Goal: Task Accomplishment & Management: Manage account settings

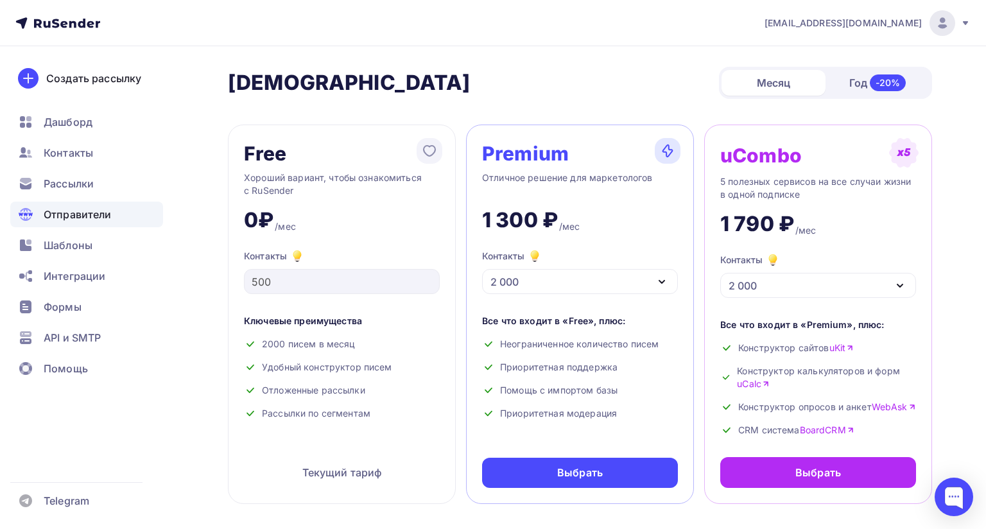
click at [78, 214] on span "Отправители" at bounding box center [78, 214] width 68 height 15
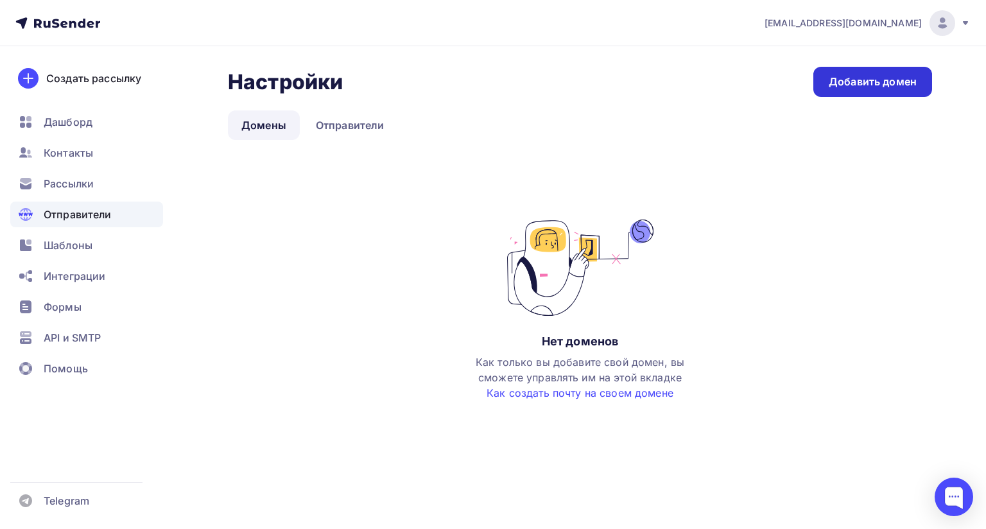
click at [826, 94] on link "Добавить домен" at bounding box center [872, 82] width 119 height 30
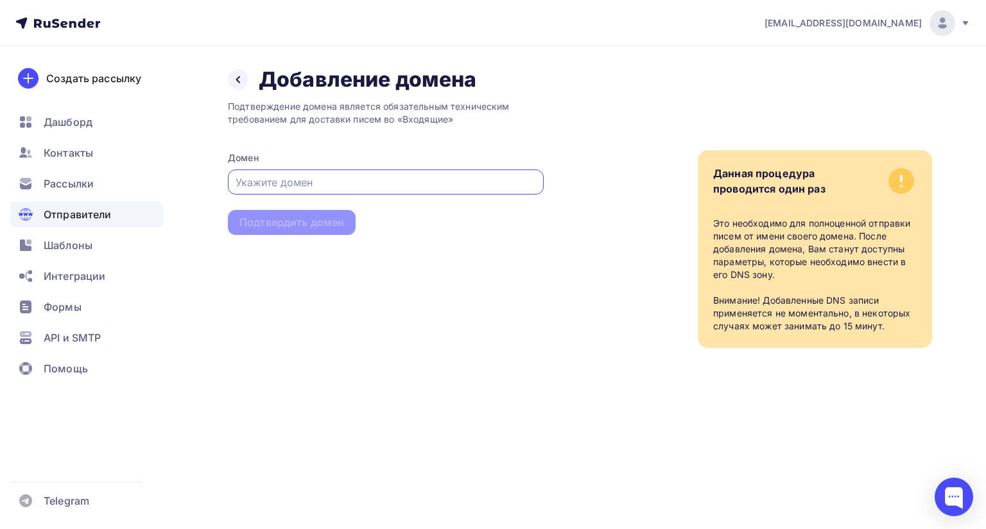
click at [332, 178] on input "text" at bounding box center [386, 182] width 301 height 15
paste input "[DOMAIN_NAME]"
type input "[DOMAIN_NAME]"
click at [314, 227] on div "Подтвердить домен" at bounding box center [291, 222] width 105 height 15
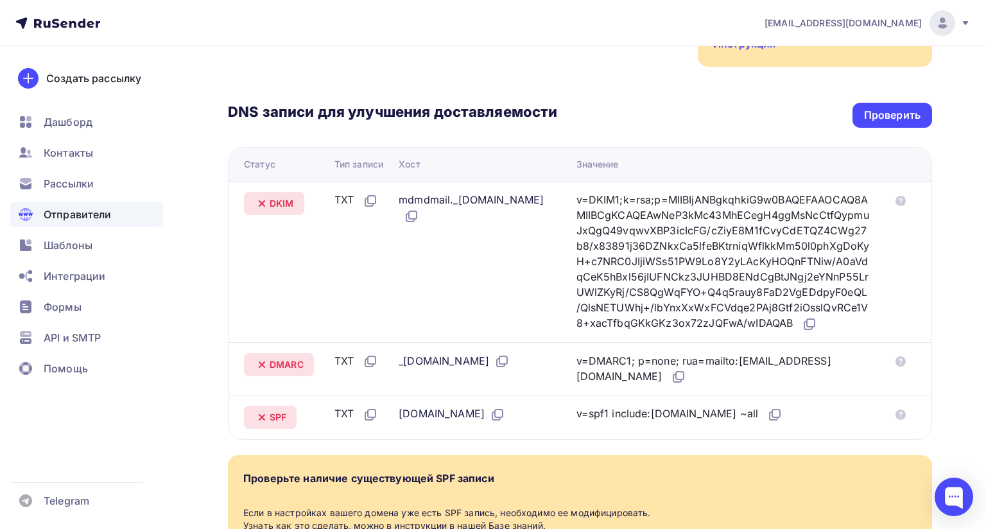
scroll to position [264, 0]
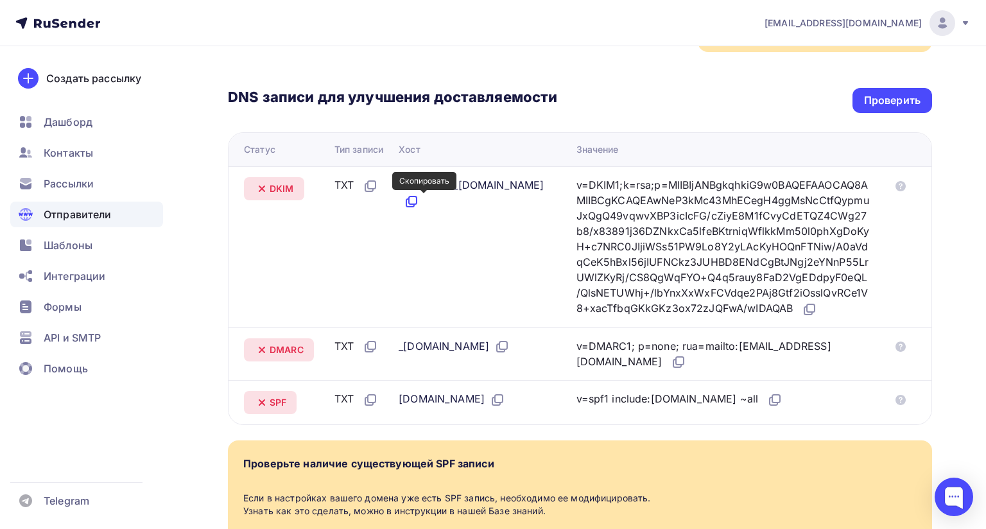
click at [419, 202] on icon at bounding box center [411, 201] width 15 height 15
click at [767, 408] on icon at bounding box center [774, 399] width 15 height 15
click at [802, 317] on icon at bounding box center [809, 309] width 15 height 15
click at [419, 203] on icon at bounding box center [411, 201] width 15 height 15
click at [686, 370] on icon at bounding box center [678, 361] width 15 height 15
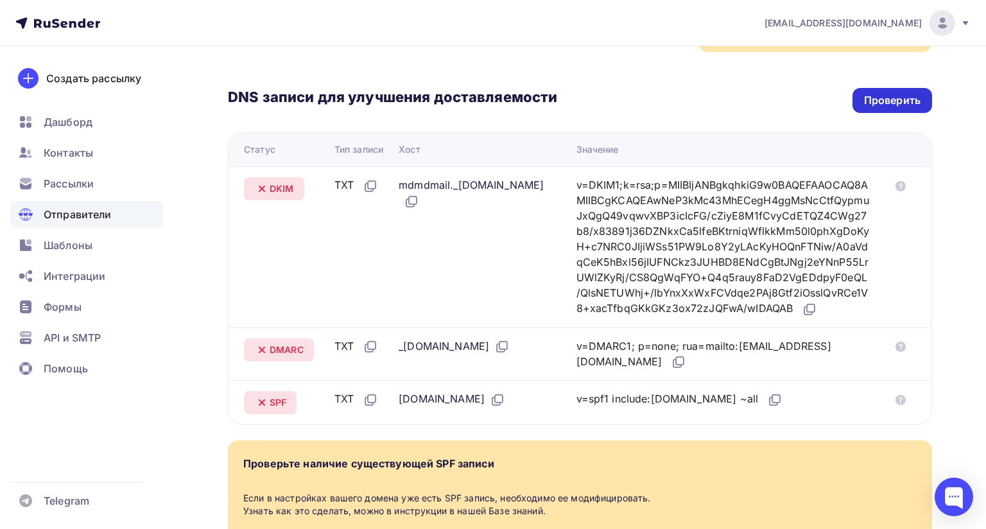
click at [880, 98] on div "Проверить" at bounding box center [892, 100] width 56 height 15
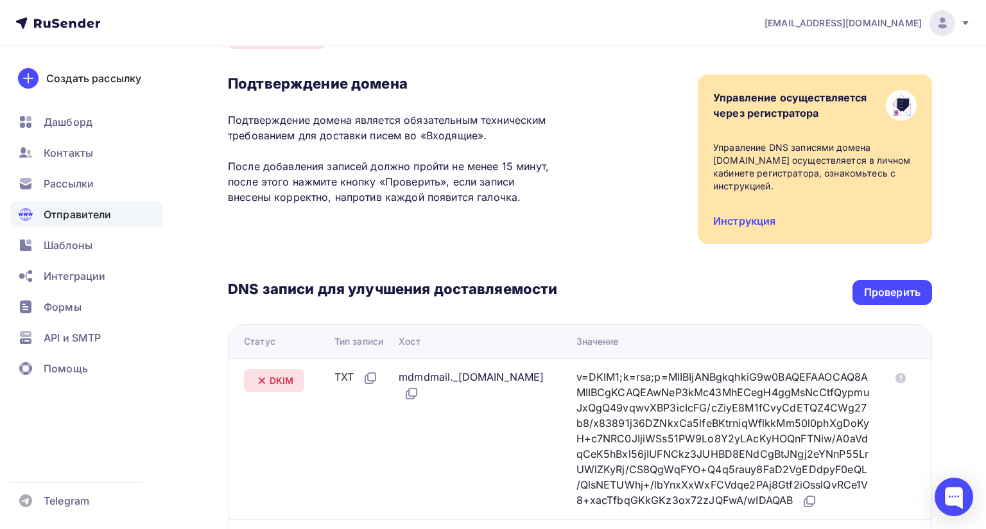
scroll to position [71, 0]
click at [864, 296] on div "Проверить" at bounding box center [892, 293] width 56 height 15
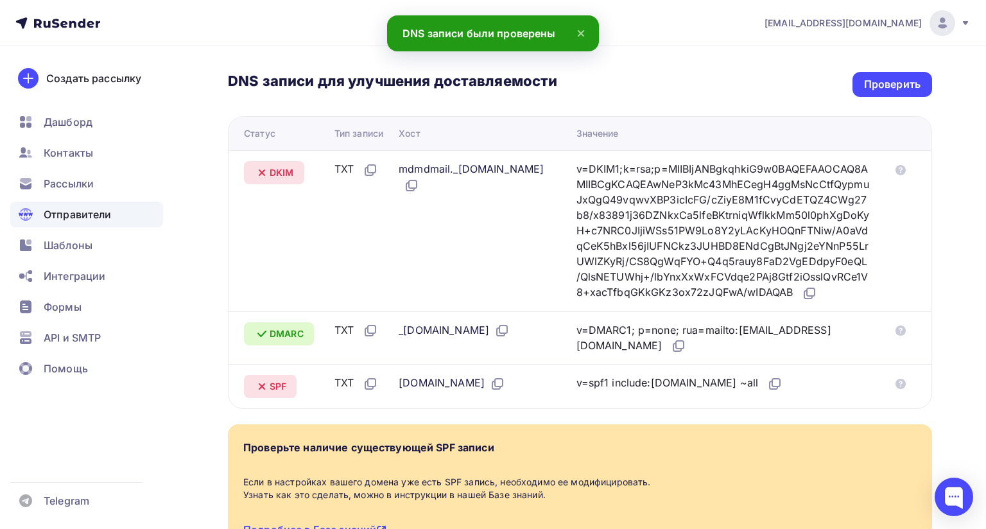
scroll to position [264, 0]
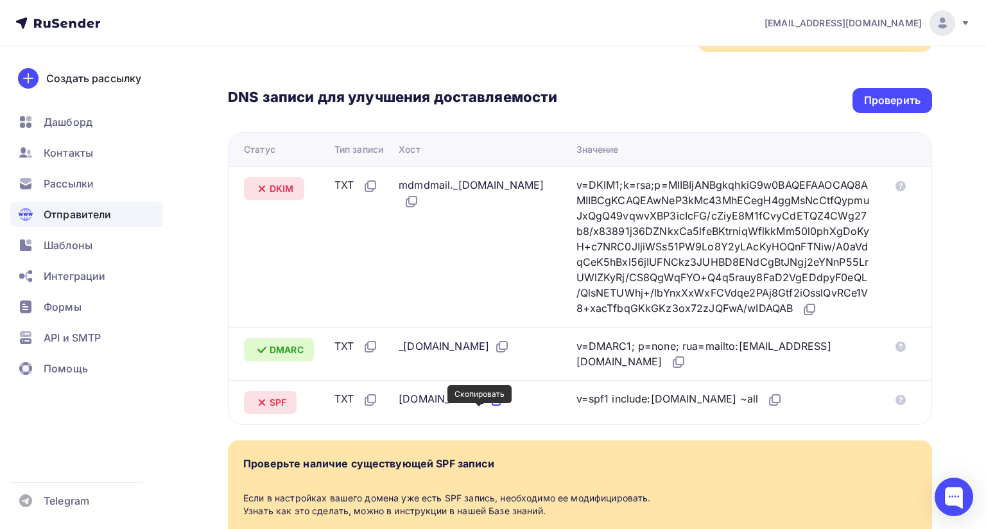
click at [495, 402] on icon at bounding box center [499, 399] width 8 height 8
click at [881, 94] on div "Проверить" at bounding box center [892, 100] width 56 height 15
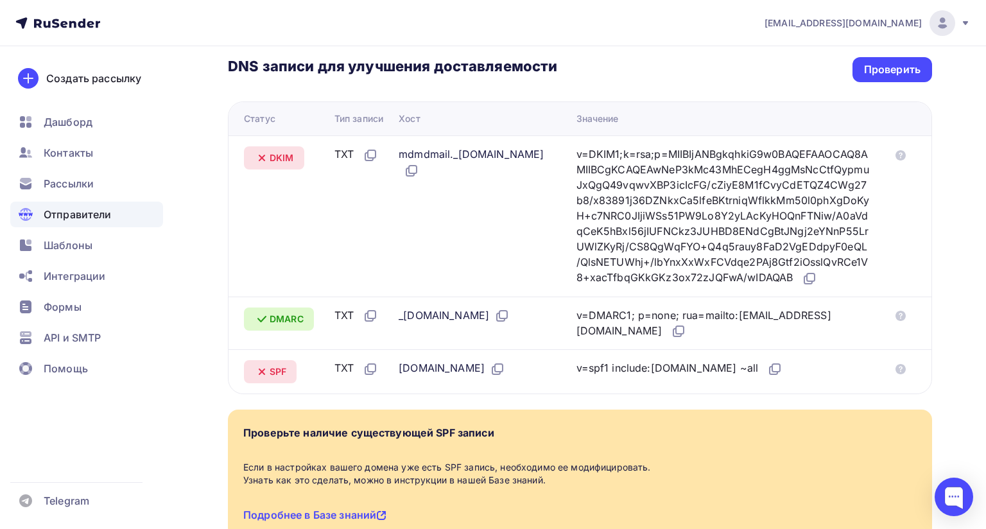
scroll to position [135, 0]
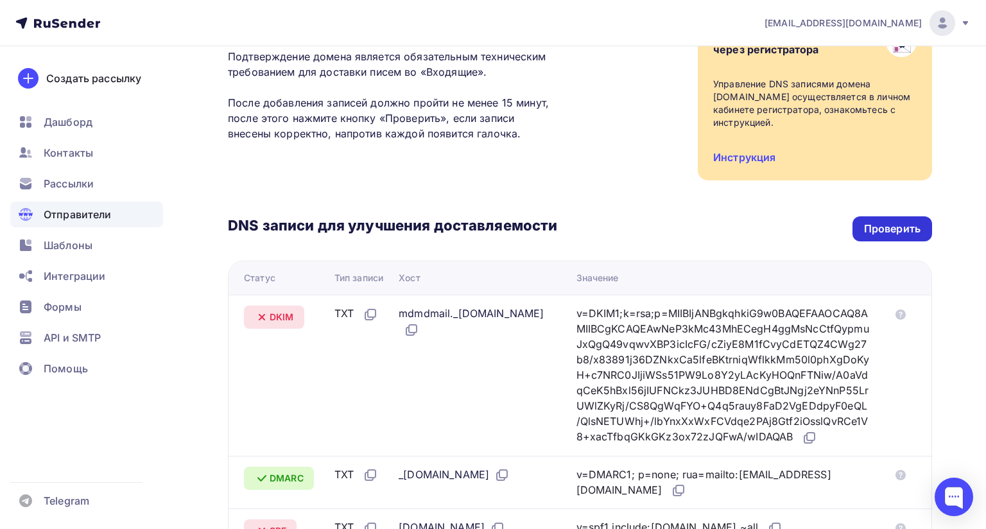
click at [901, 234] on div "Проверить" at bounding box center [892, 228] width 56 height 15
click at [863, 177] on div "Управление осуществляется через регистратора Управление DNS записями домена kon…" at bounding box center [815, 95] width 234 height 169
click at [884, 234] on div "Проверить" at bounding box center [892, 228] width 56 height 15
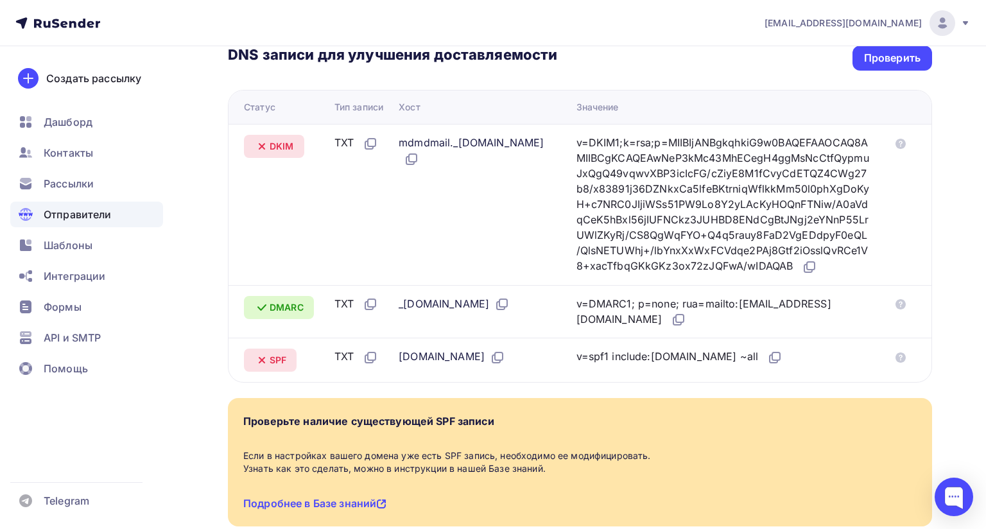
scroll to position [328, 0]
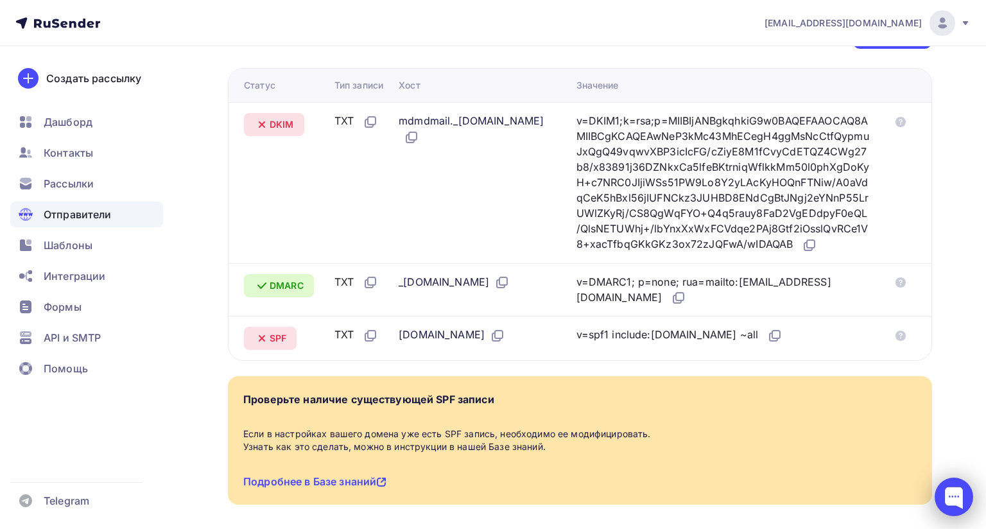
click at [942, 478] on div at bounding box center [954, 497] width 39 height 39
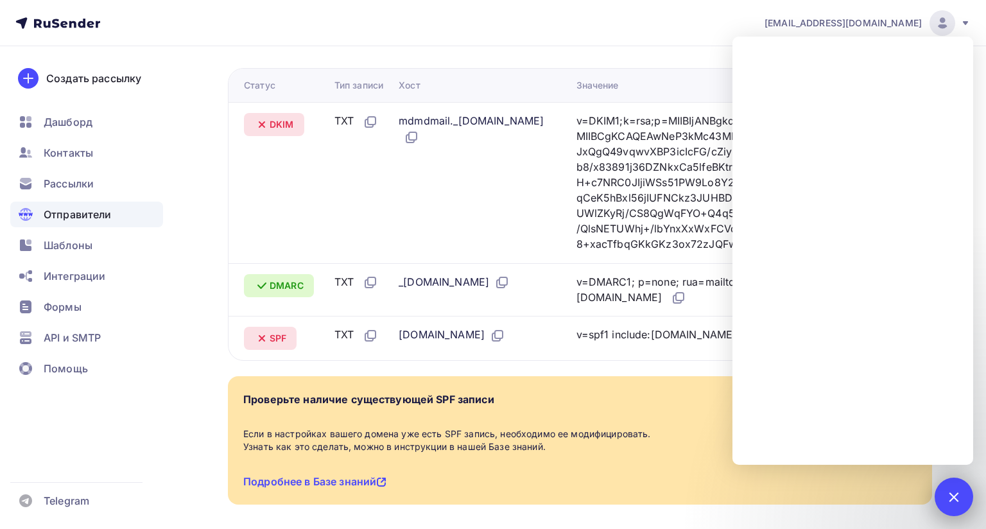
click at [945, 488] on div at bounding box center [953, 496] width 17 height 17
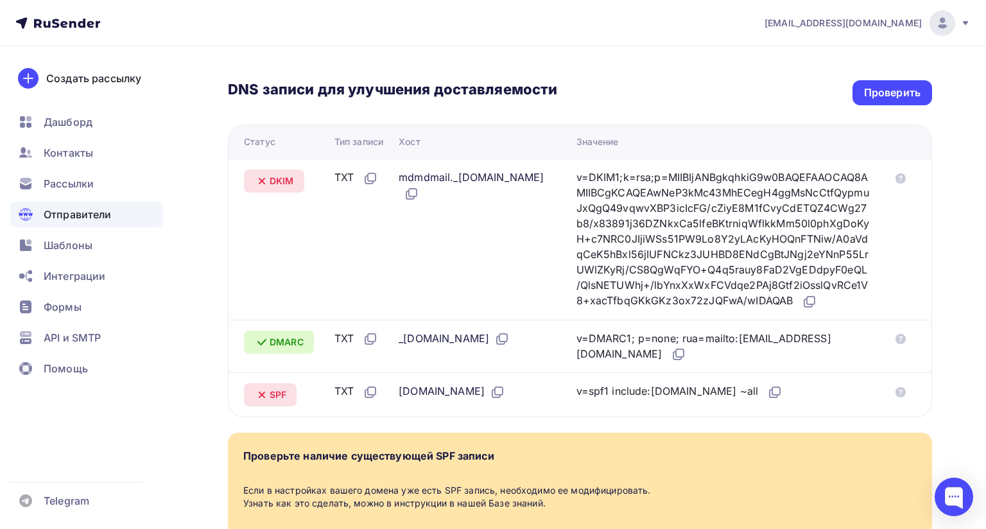
scroll to position [200, 0]
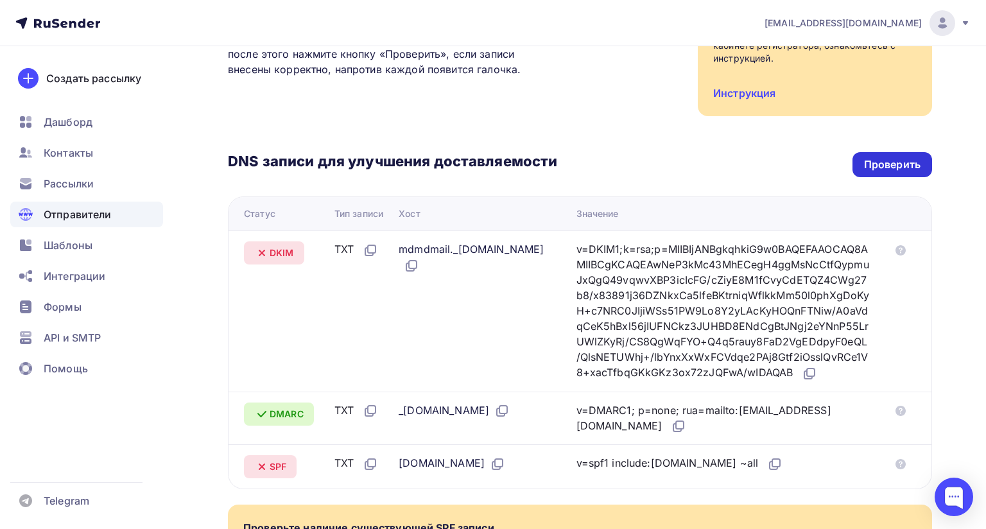
click at [895, 159] on div "Проверить" at bounding box center [892, 164] width 56 height 15
click at [872, 165] on div "Проверить" at bounding box center [892, 164] width 56 height 15
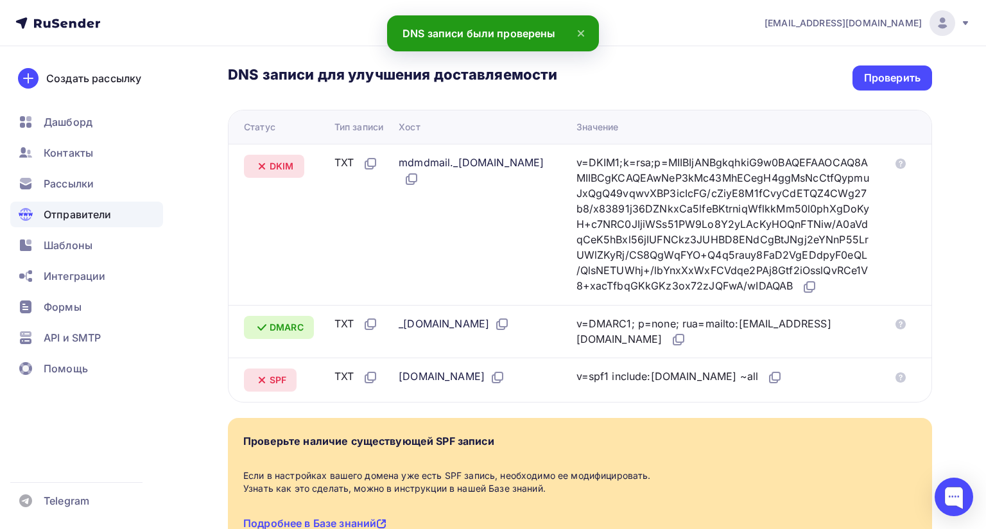
scroll to position [264, 0]
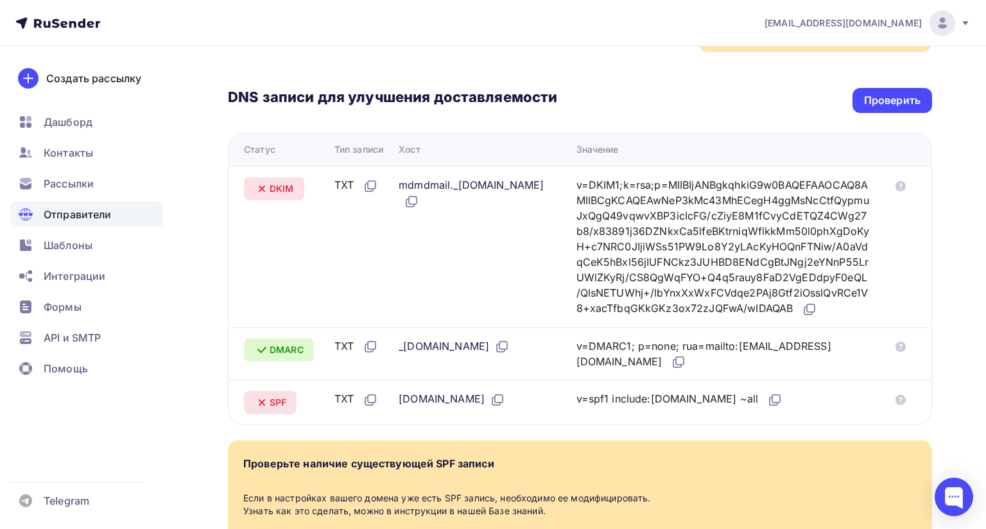
drag, startPoint x: 252, startPoint y: 189, endPoint x: 521, endPoint y: 196, distance: 269.7
click at [521, 196] on tr "DKIM TXT mdmdmail._domainkey.konturvrn.ru v=DKIM1;k=rsa;p=MIIBIjANBgkqhkiG9w0BA…" at bounding box center [580, 246] width 703 height 161
copy tr "DKIM TXT mdmdmail._domainkey.konturvrn.ru"
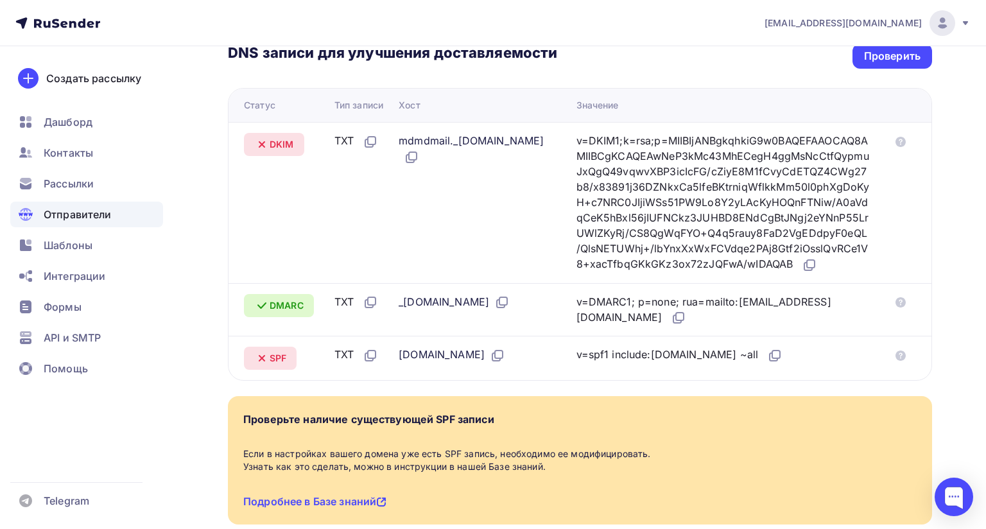
scroll to position [328, 0]
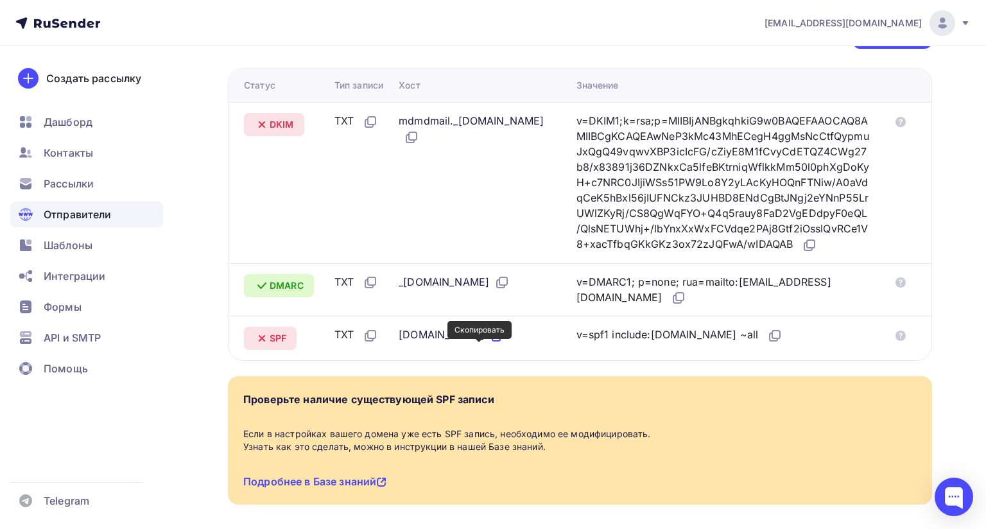
drag, startPoint x: 246, startPoint y: 349, endPoint x: 452, endPoint y: 352, distance: 206.1
click at [475, 355] on tr "SPF TXT konturvrn.ru v=spf1 include:rsndr.ru ~all" at bounding box center [580, 338] width 703 height 44
copy tr "SPF TXT konturvrn.ru"
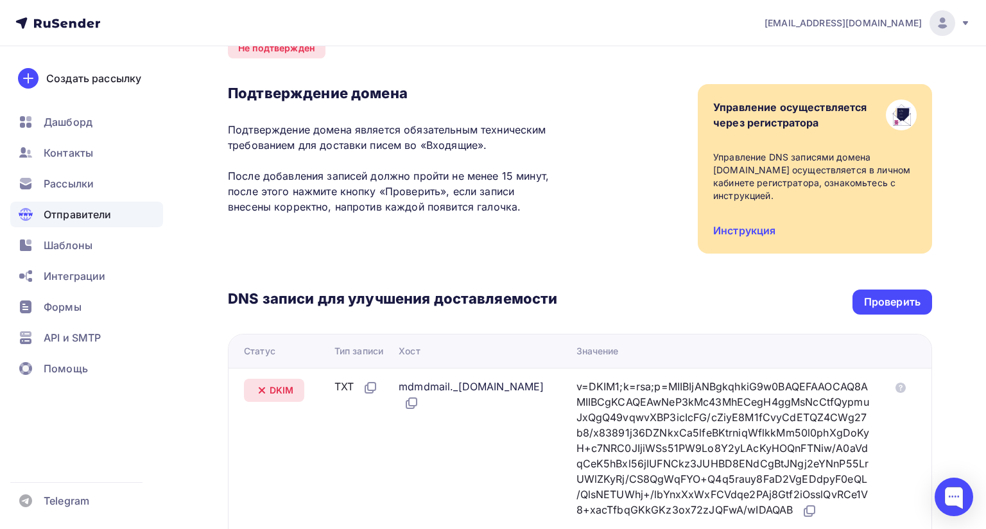
scroll to position [0, 0]
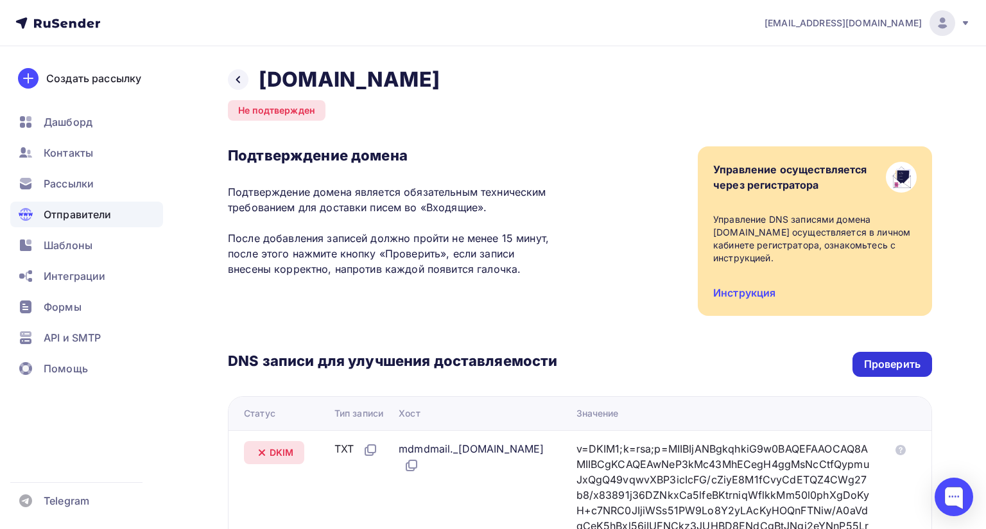
click at [910, 357] on div "Проверить" at bounding box center [892, 364] width 56 height 15
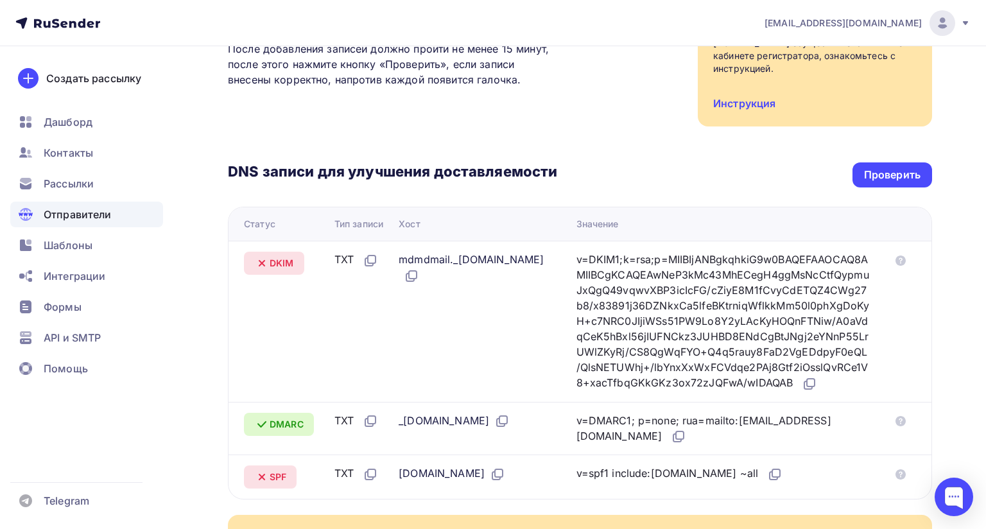
scroll to position [257, 0]
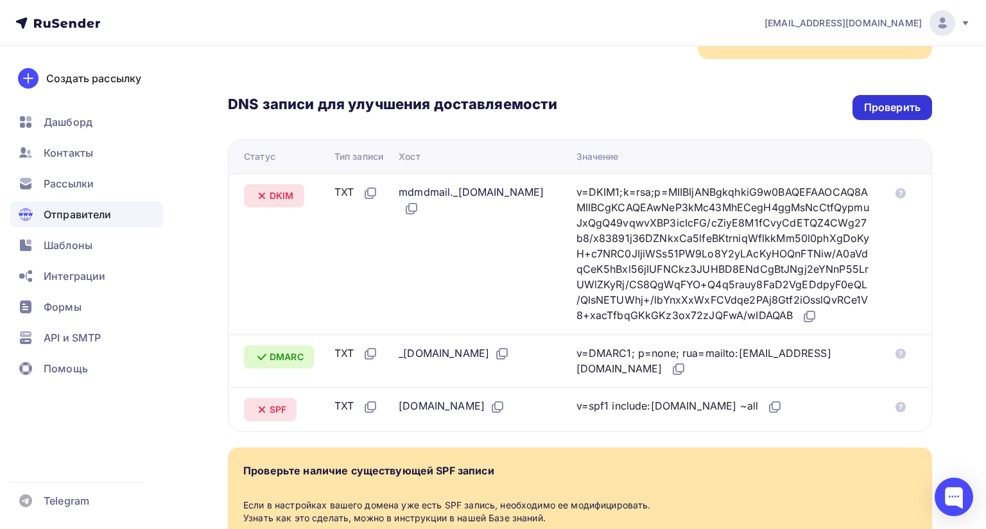
click at [870, 104] on div "Проверить" at bounding box center [892, 107] width 56 height 15
click at [867, 108] on div "Проверить" at bounding box center [892, 107] width 56 height 15
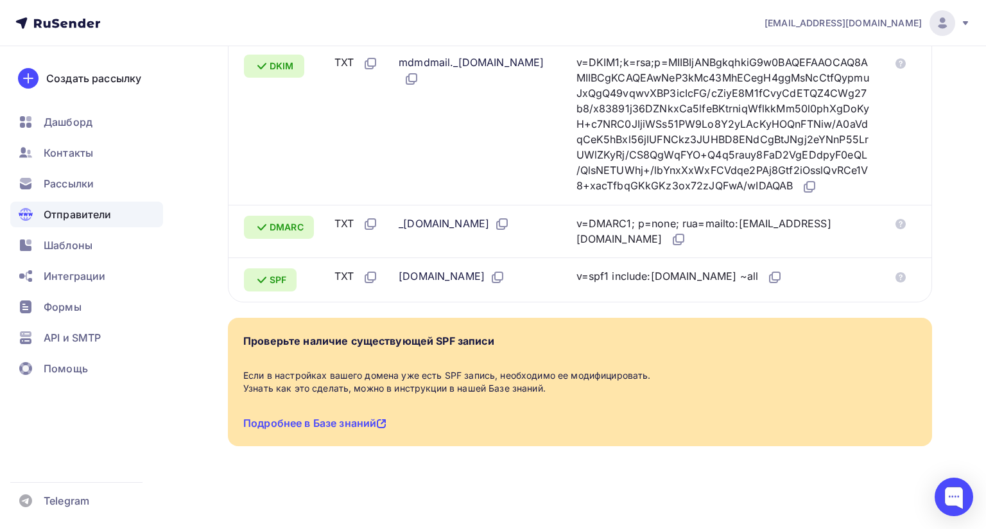
scroll to position [456, 0]
click at [98, 214] on span "Отправители" at bounding box center [78, 214] width 68 height 15
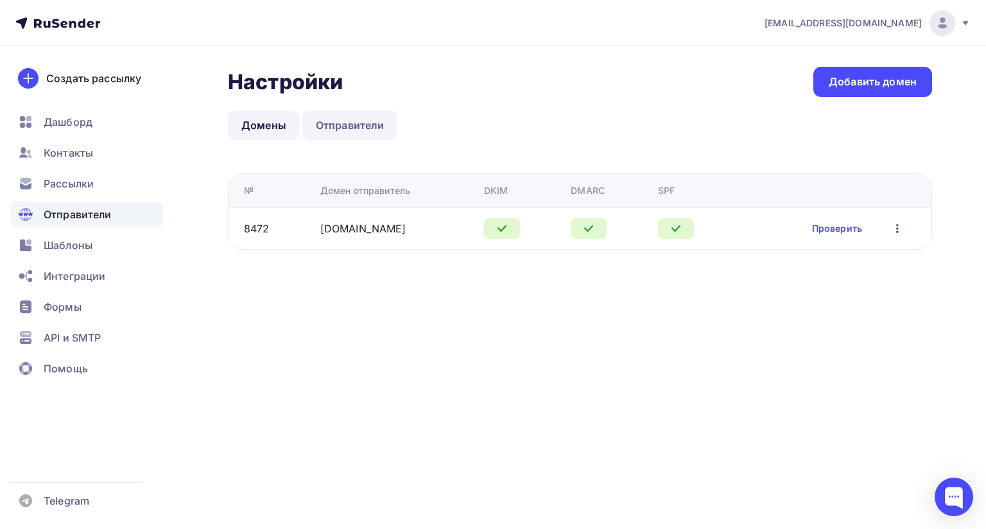
click at [345, 123] on link "Отправители" at bounding box center [350, 125] width 96 height 30
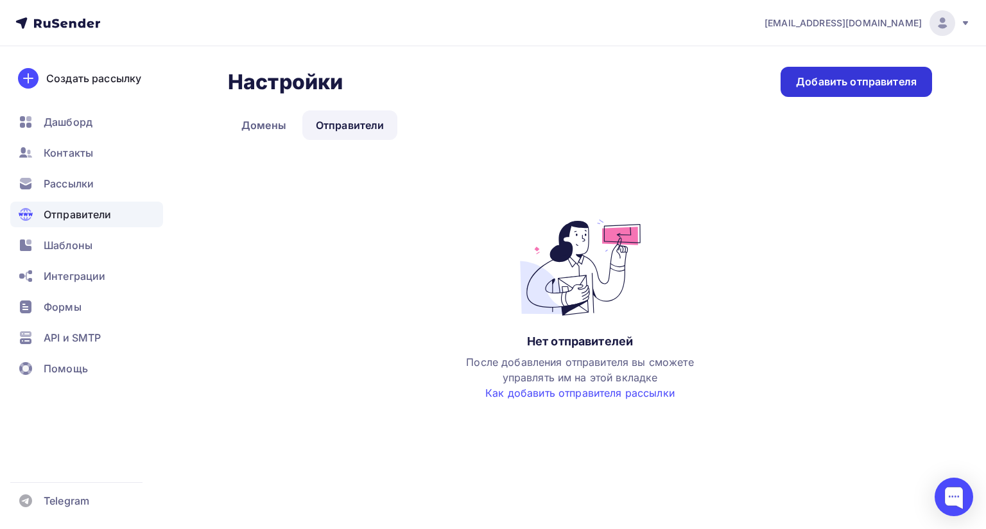
click at [870, 91] on div "Добавить отправителя" at bounding box center [856, 82] width 151 height 30
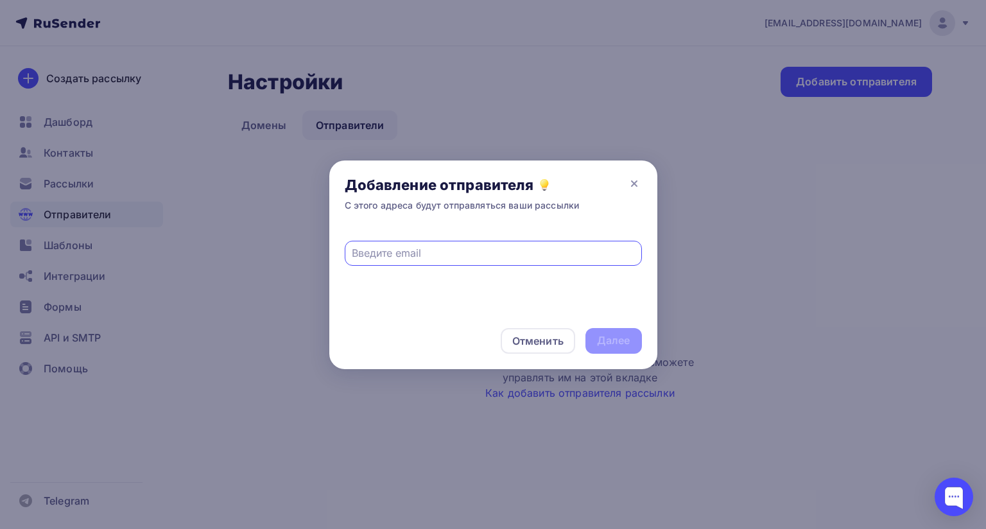
paste input "[EMAIL_ADDRESS][DOMAIN_NAME]"
type input "[EMAIL_ADDRESS][DOMAIN_NAME]"
click at [608, 333] on div "Далее" at bounding box center [613, 340] width 33 height 15
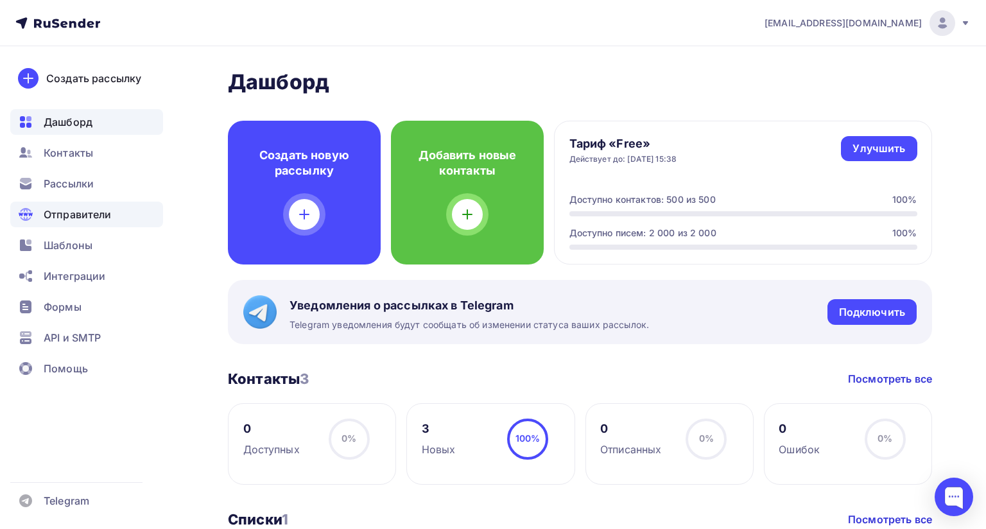
click at [103, 216] on span "Отправители" at bounding box center [78, 214] width 68 height 15
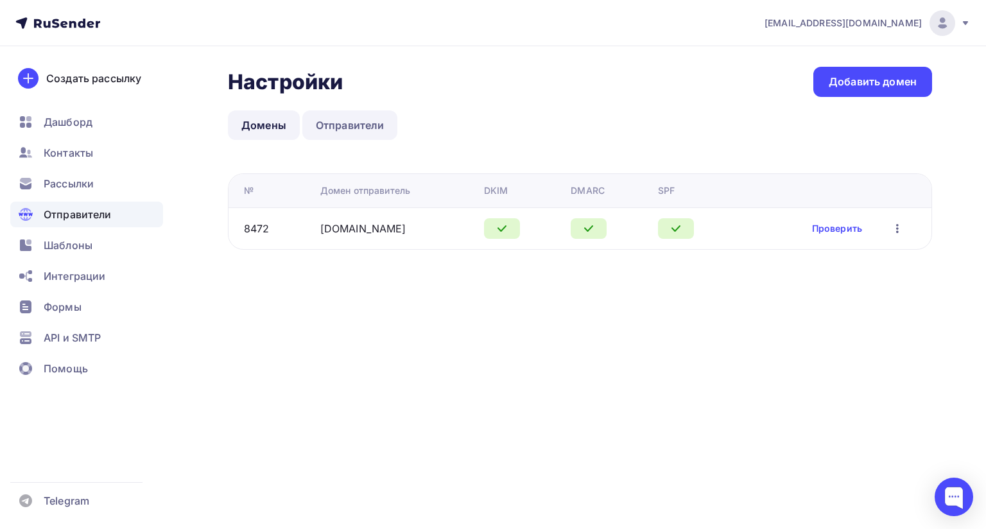
click at [365, 124] on link "Отправители" at bounding box center [350, 125] width 96 height 30
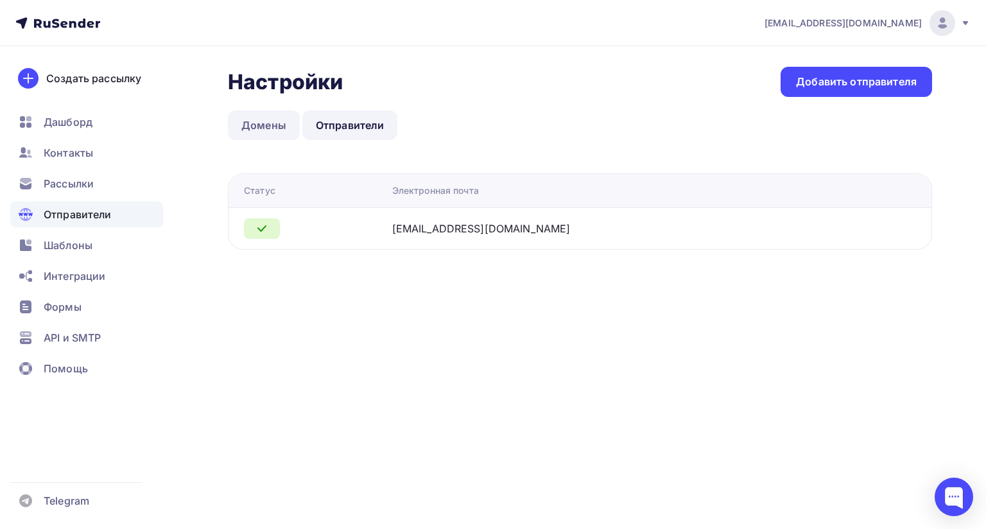
click at [256, 129] on link "Домены" at bounding box center [264, 125] width 72 height 30
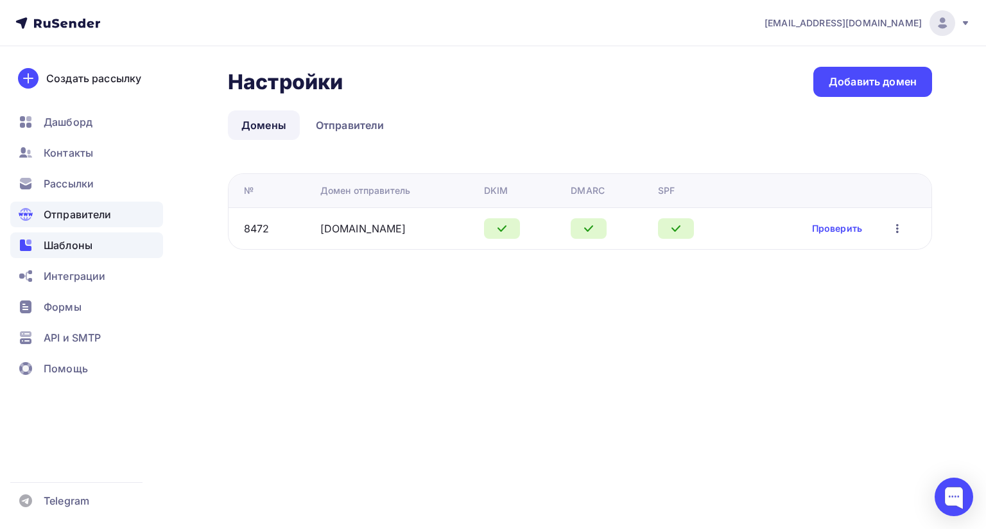
click at [65, 247] on span "Шаблоны" at bounding box center [68, 244] width 49 height 15
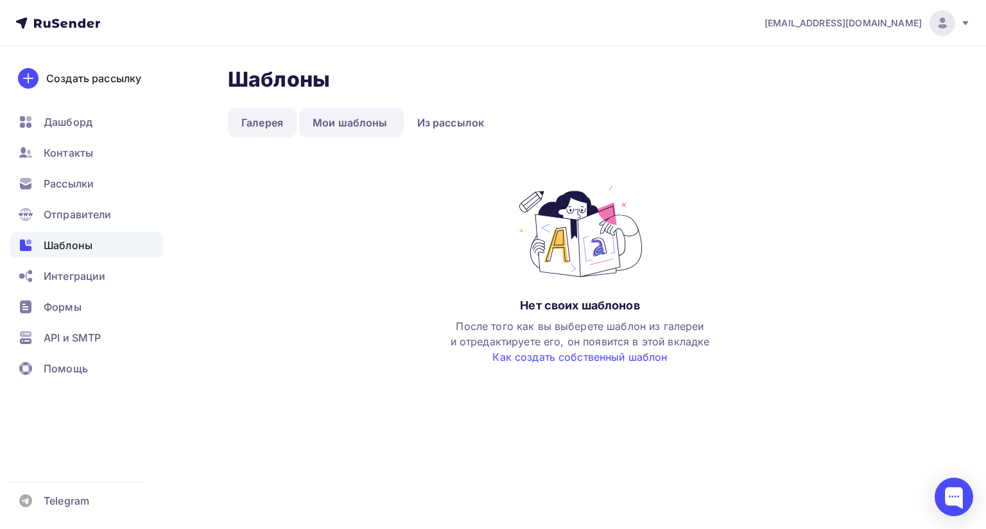
click at [257, 129] on link "Галерея" at bounding box center [262, 123] width 69 height 30
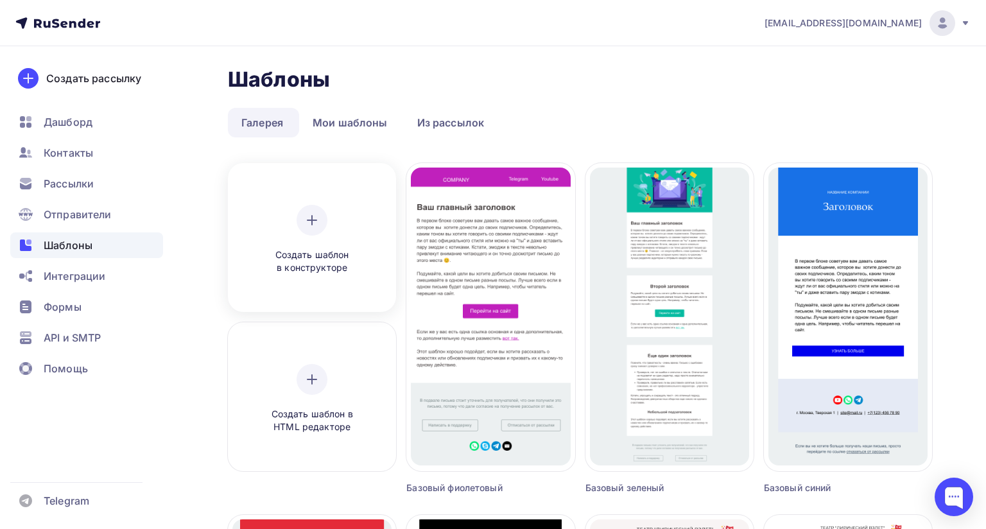
click at [323, 225] on div at bounding box center [312, 220] width 31 height 31
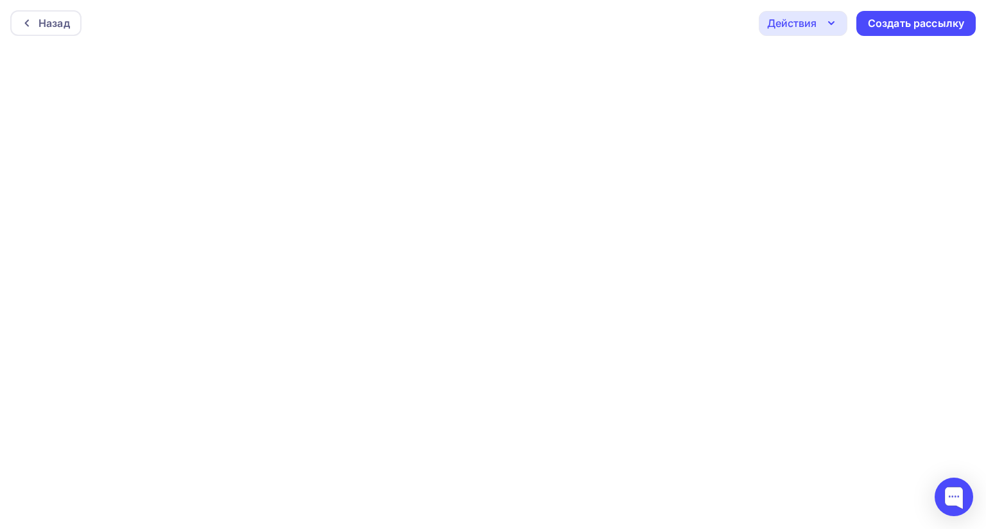
scroll to position [3, 0]
